Goal: Ask a question

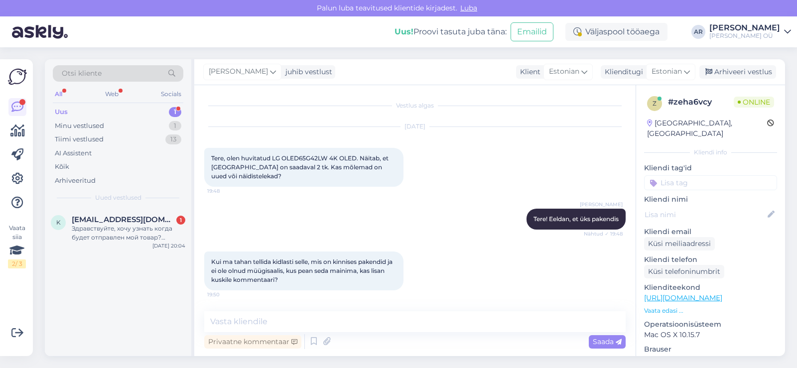
scroll to position [179, 0]
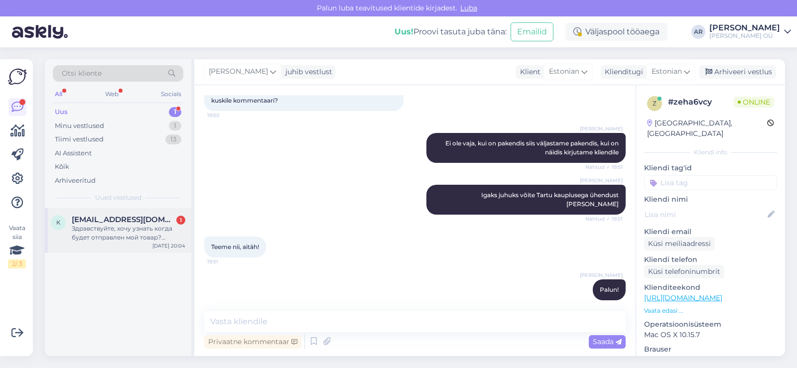
click at [151, 247] on div "k [EMAIL_ADDRESS][DOMAIN_NAME] 1 Здравствуйте, хочу узнать когда будет отправле…" at bounding box center [118, 230] width 146 height 45
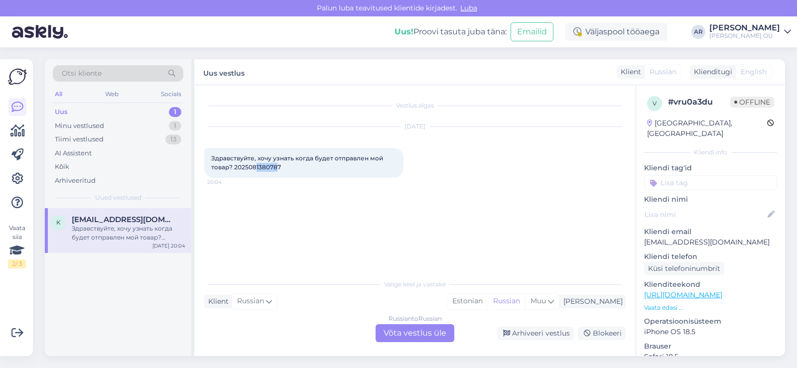
drag, startPoint x: 278, startPoint y: 168, endPoint x: 257, endPoint y: 168, distance: 20.9
click at [257, 168] on span "Здравствуйте, хочу узнать когда будет отправлен мой товар? 2025081380787" at bounding box center [297, 162] width 173 height 16
click at [282, 162] on div "Здравствуйте, хочу узнать когда будет отправлен мой товар? 2025081380787 20:04" at bounding box center [303, 163] width 199 height 30
drag, startPoint x: 280, startPoint y: 165, endPoint x: 235, endPoint y: 167, distance: 45.9
click at [235, 167] on div "Здравствуйте, хочу узнать когда будет отправлен мой товар? 2025081380787 20:04" at bounding box center [303, 163] width 199 height 30
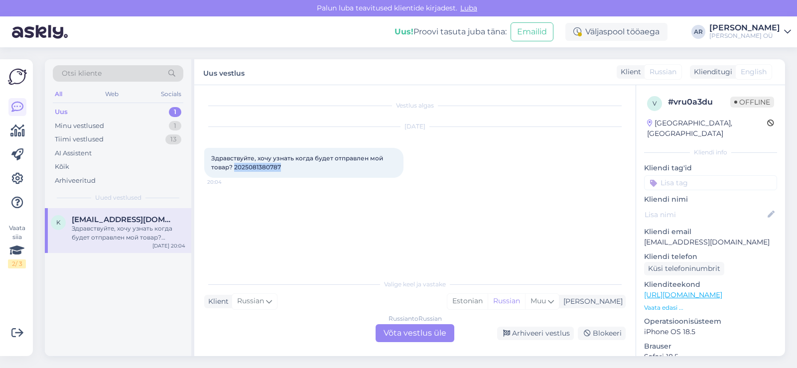
copy span "2025081380787"
click at [421, 331] on div "Russian to Russian Võta vestlus üle" at bounding box center [415, 333] width 79 height 18
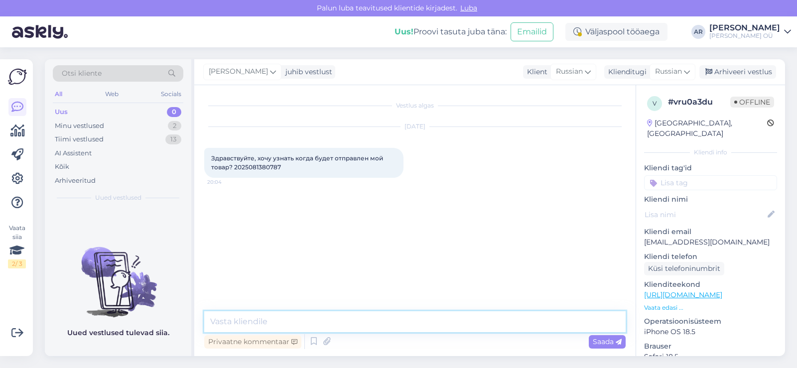
click at [415, 322] on textarea at bounding box center [414, 321] width 421 height 21
type textarea "P"
type textarea "Ü"
paste textarea "Lasnamäe Prisma"
type textarea "Здравствуйте, в почтовый автомат Lasnamäe Prisma"
